Goal: Task Accomplishment & Management: Use online tool/utility

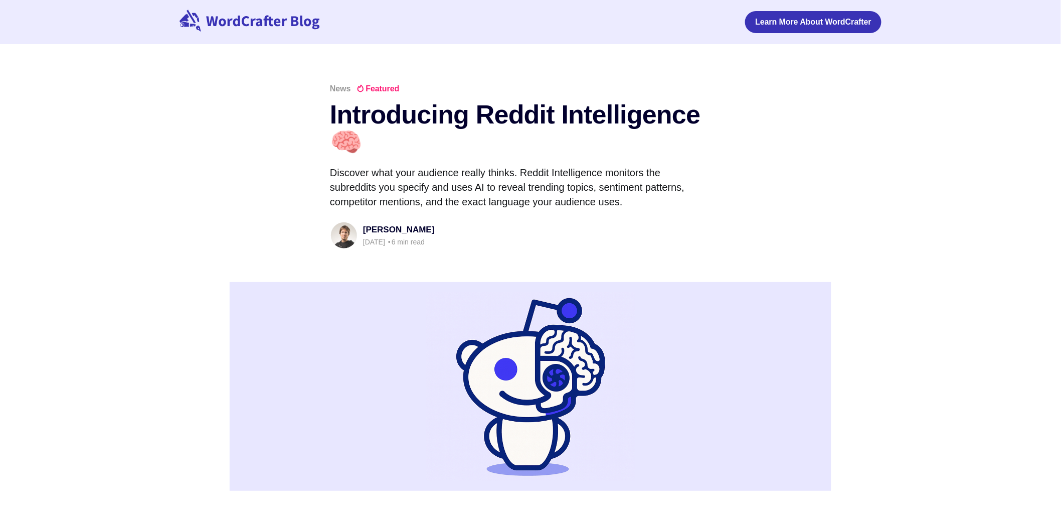
click at [867, 203] on header "News Featured Introducing Reddit Intelligence 🧠 Discover what your audience rea…" at bounding box center [530, 304] width 1061 height 438
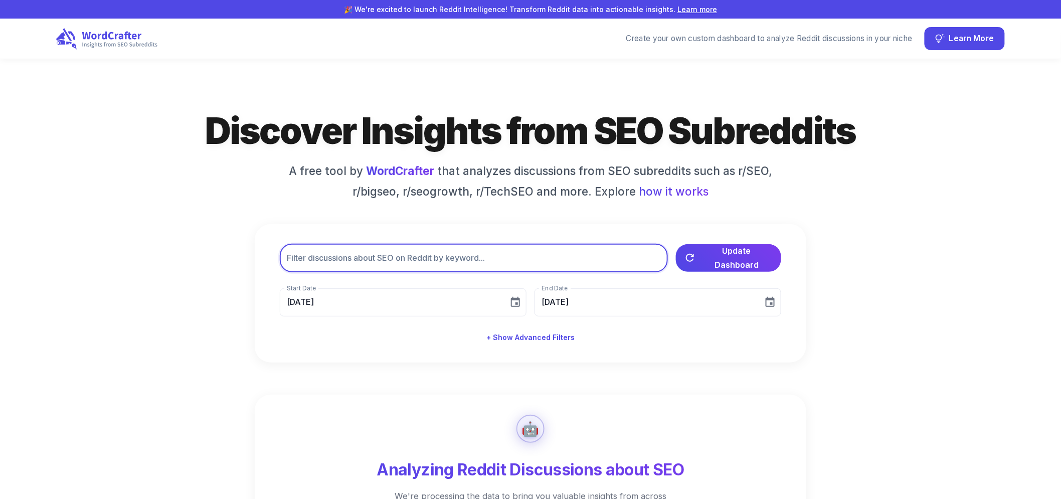
click at [480, 268] on input "text" at bounding box center [474, 258] width 388 height 28
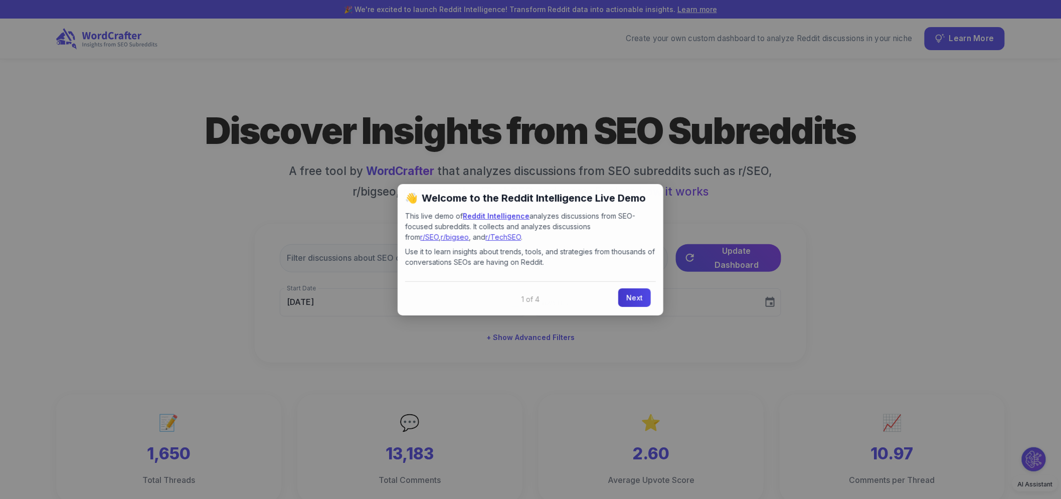
click at [636, 294] on link "Next" at bounding box center [634, 297] width 33 height 19
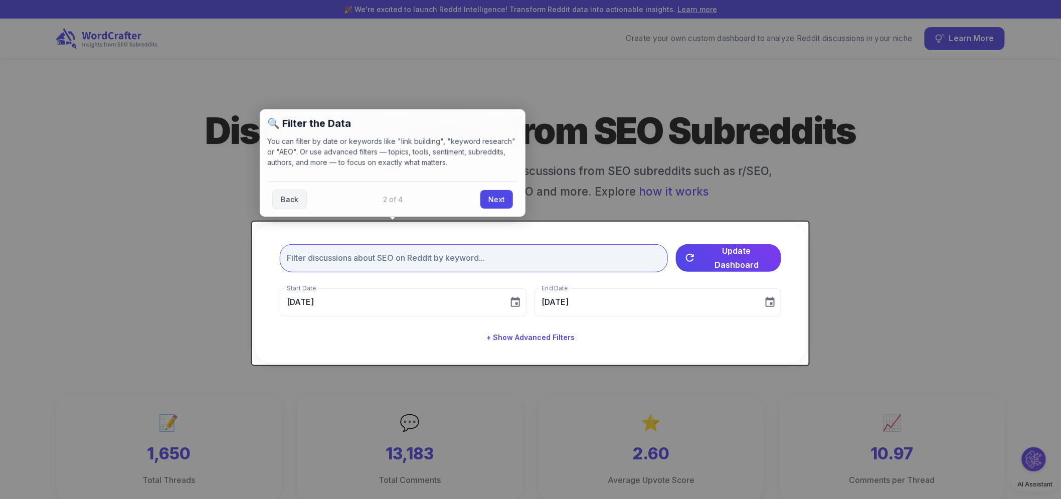
click at [540, 258] on input "text" at bounding box center [474, 258] width 388 height 28
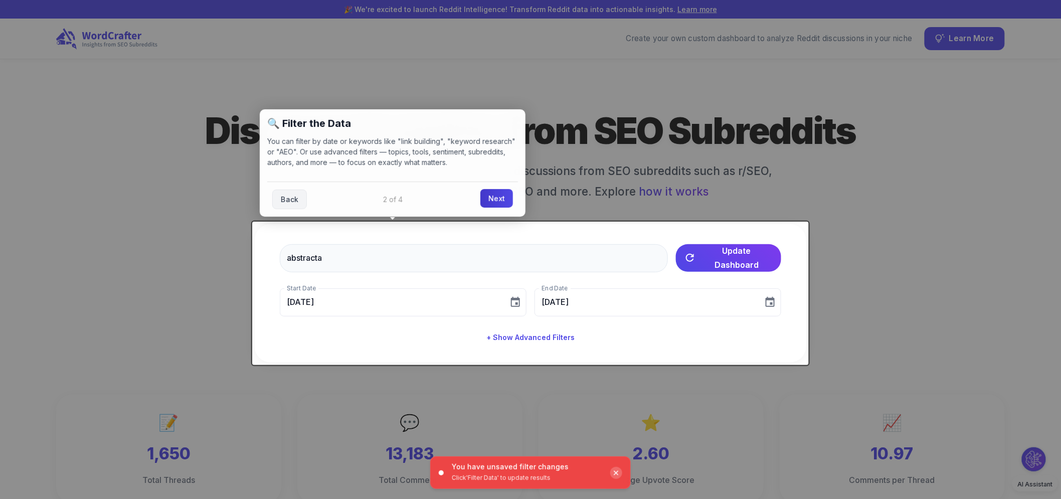
click at [492, 201] on link "Next" at bounding box center [496, 198] width 33 height 19
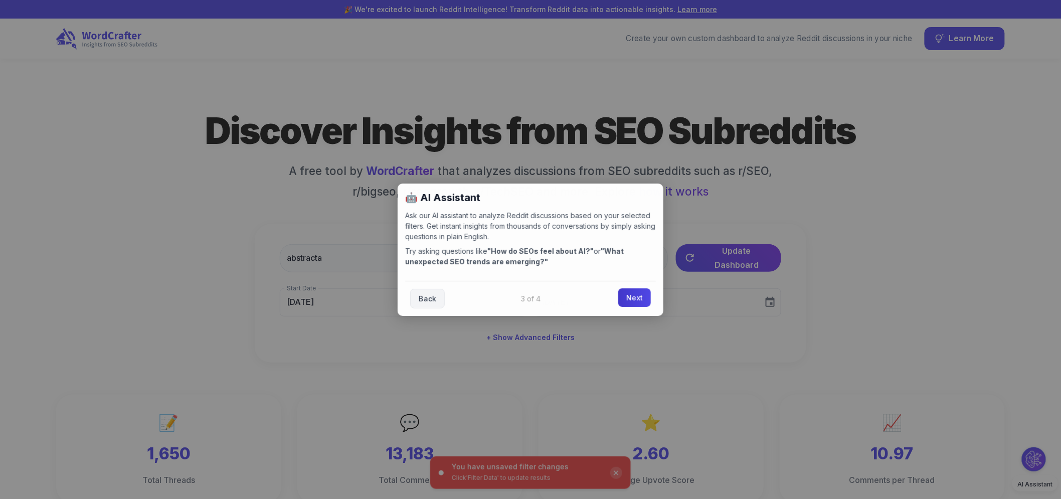
click at [627, 298] on link "Next" at bounding box center [634, 297] width 33 height 19
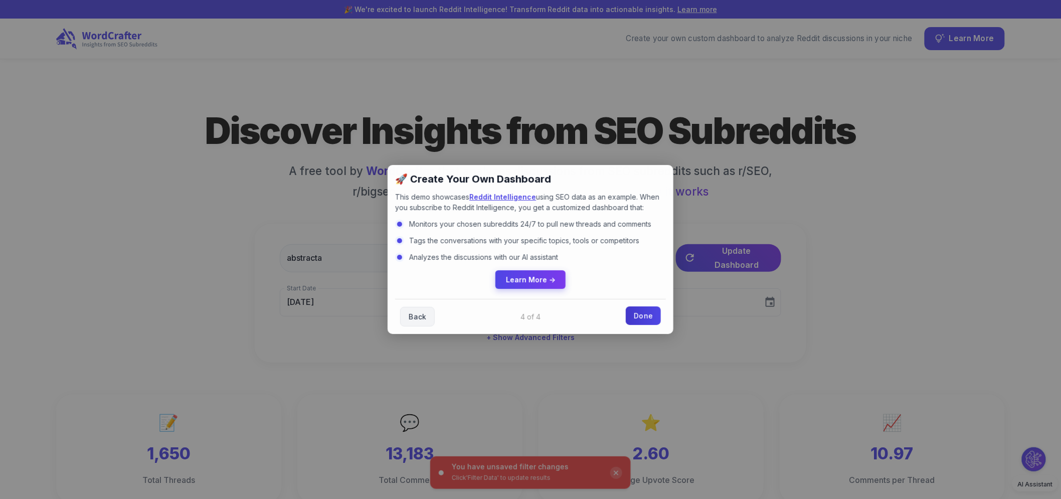
click at [637, 312] on link "Done" at bounding box center [643, 315] width 35 height 19
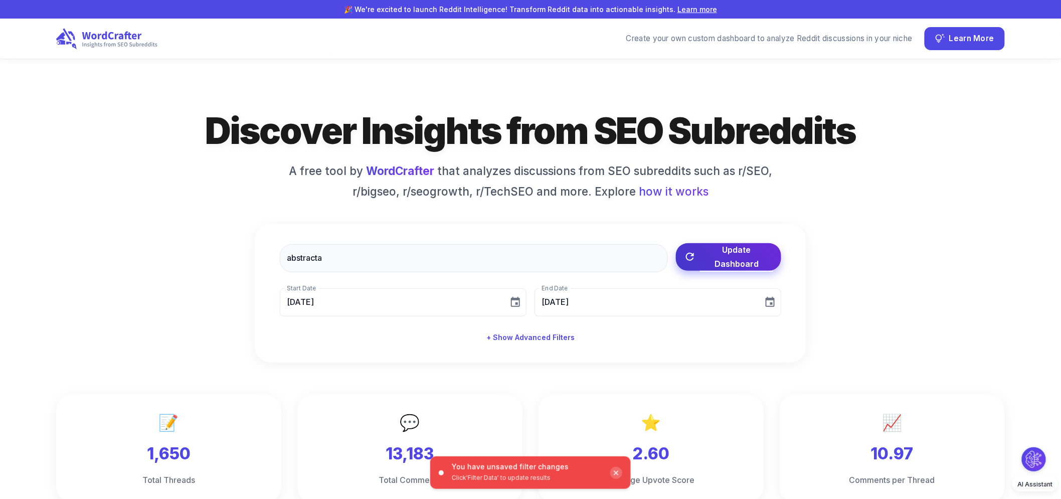
click at [719, 261] on span "Update Dashboard" at bounding box center [736, 257] width 73 height 28
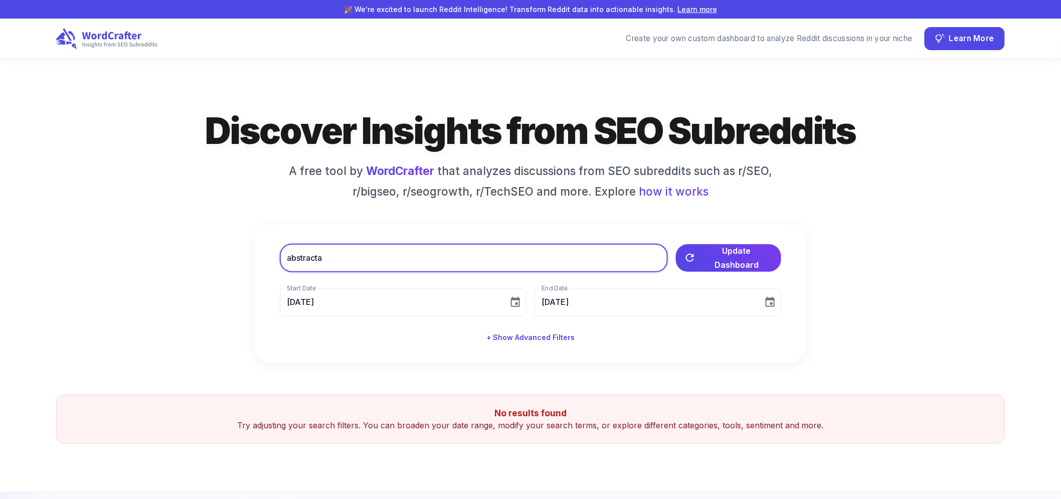
click at [571, 268] on input "abstracta" at bounding box center [474, 258] width 388 height 28
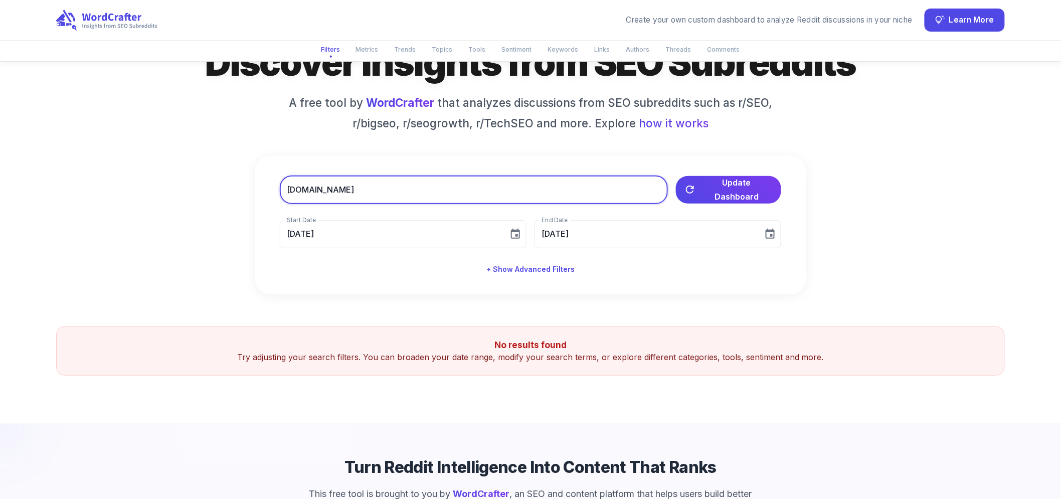
scroll to position [53, 0]
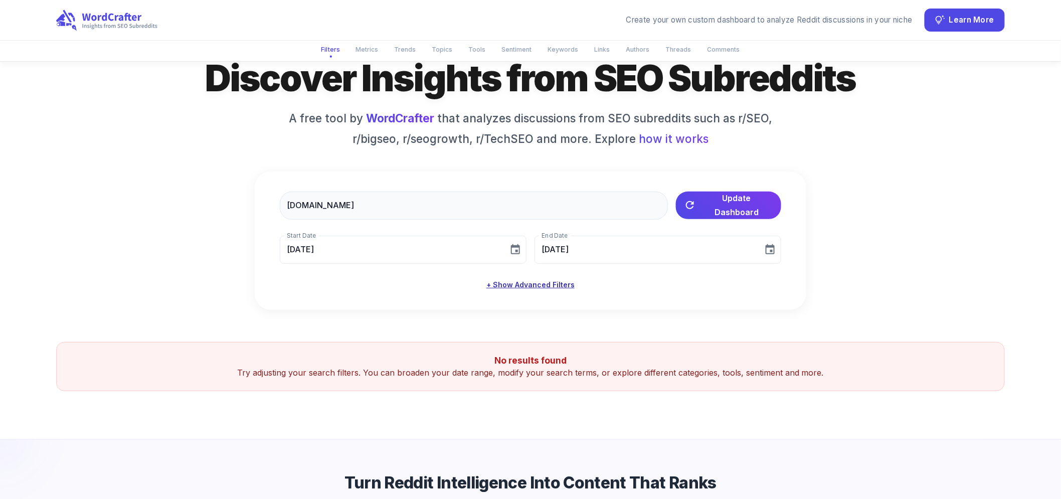
click at [574, 287] on button "+ Show Advanced Filters" at bounding box center [530, 285] width 96 height 19
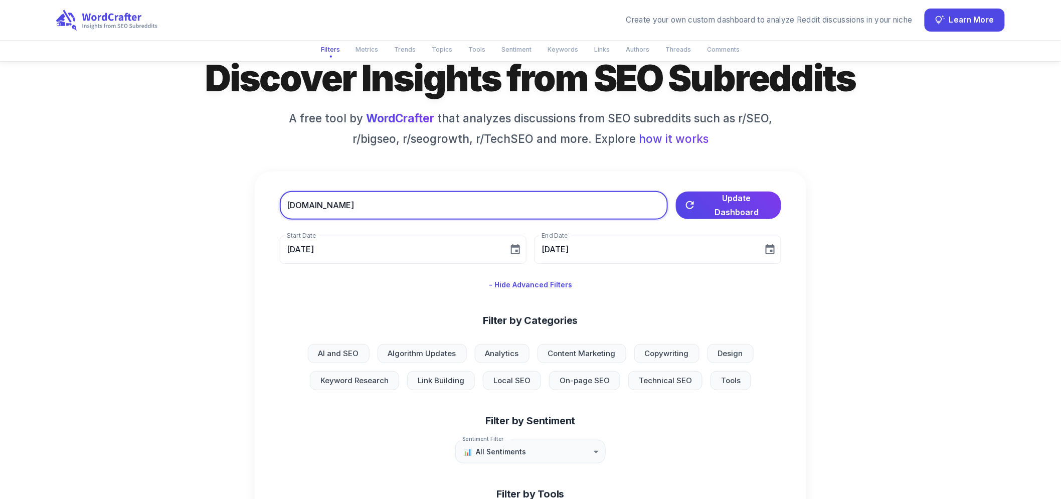
click at [352, 206] on input "[DOMAIN_NAME]" at bounding box center [474, 206] width 388 height 28
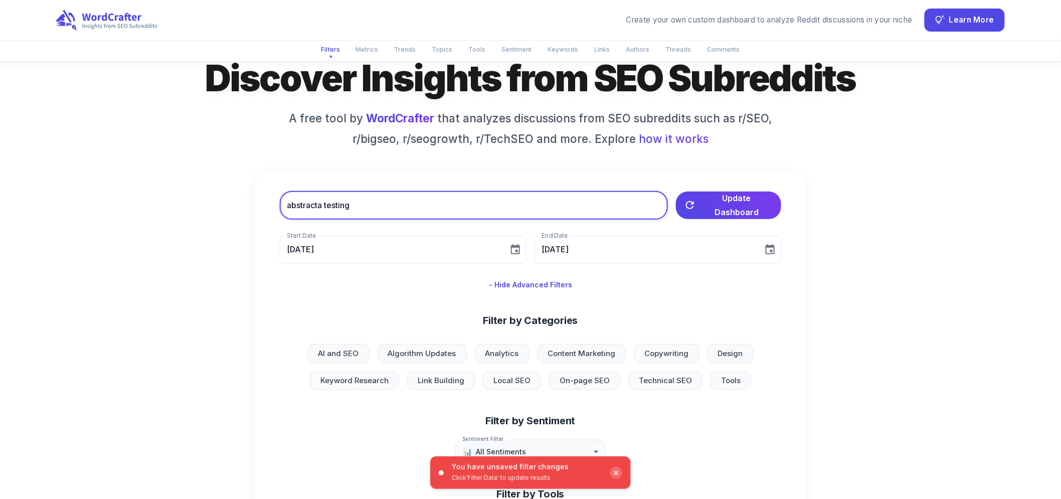
type input "abstracta testing"
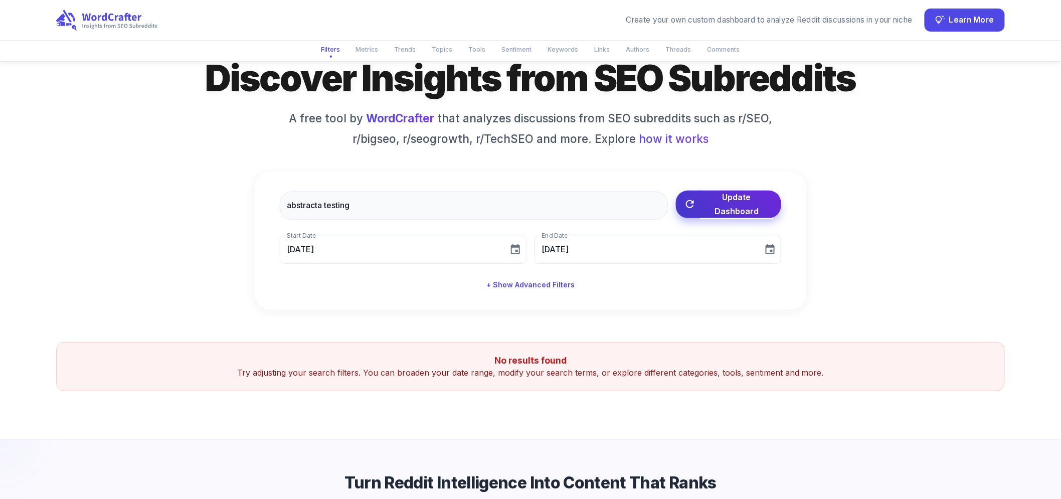
click at [714, 210] on span "Update Dashboard" at bounding box center [736, 204] width 73 height 28
